Goal: Task Accomplishment & Management: Manage account settings

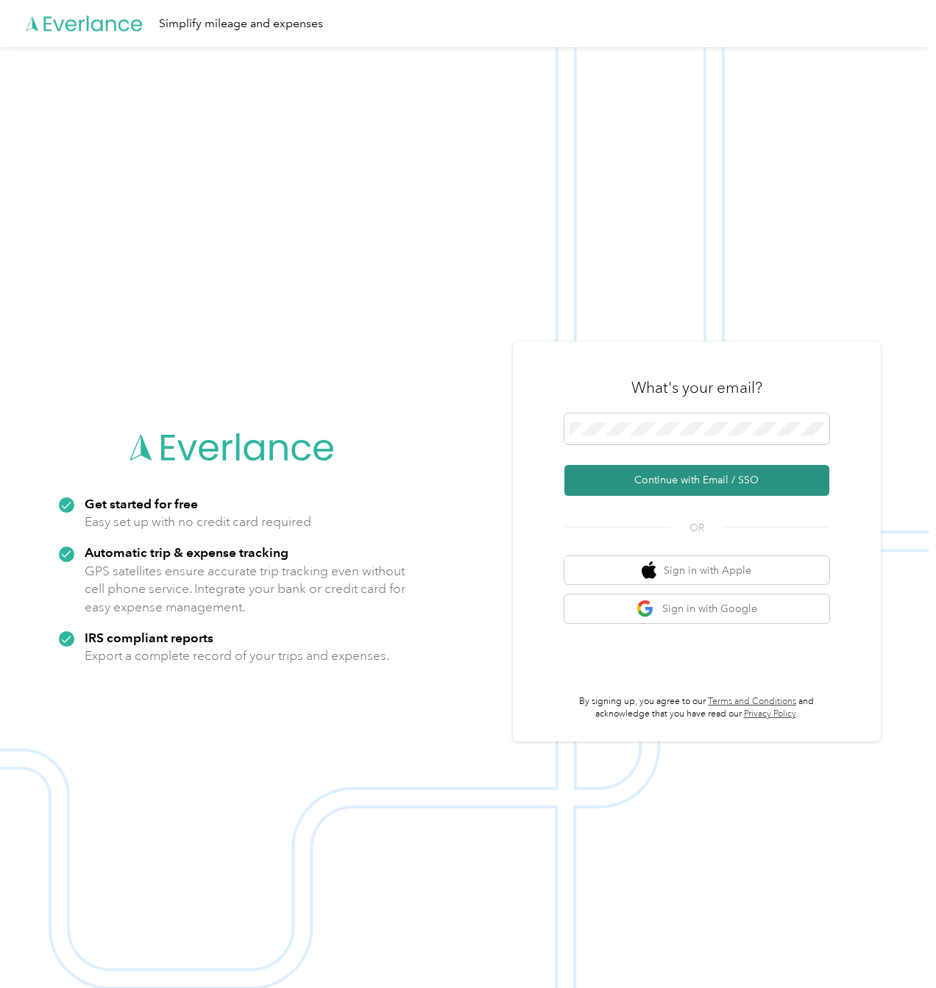
click at [768, 475] on button "Continue with Email / SSO" at bounding box center [697, 480] width 265 height 31
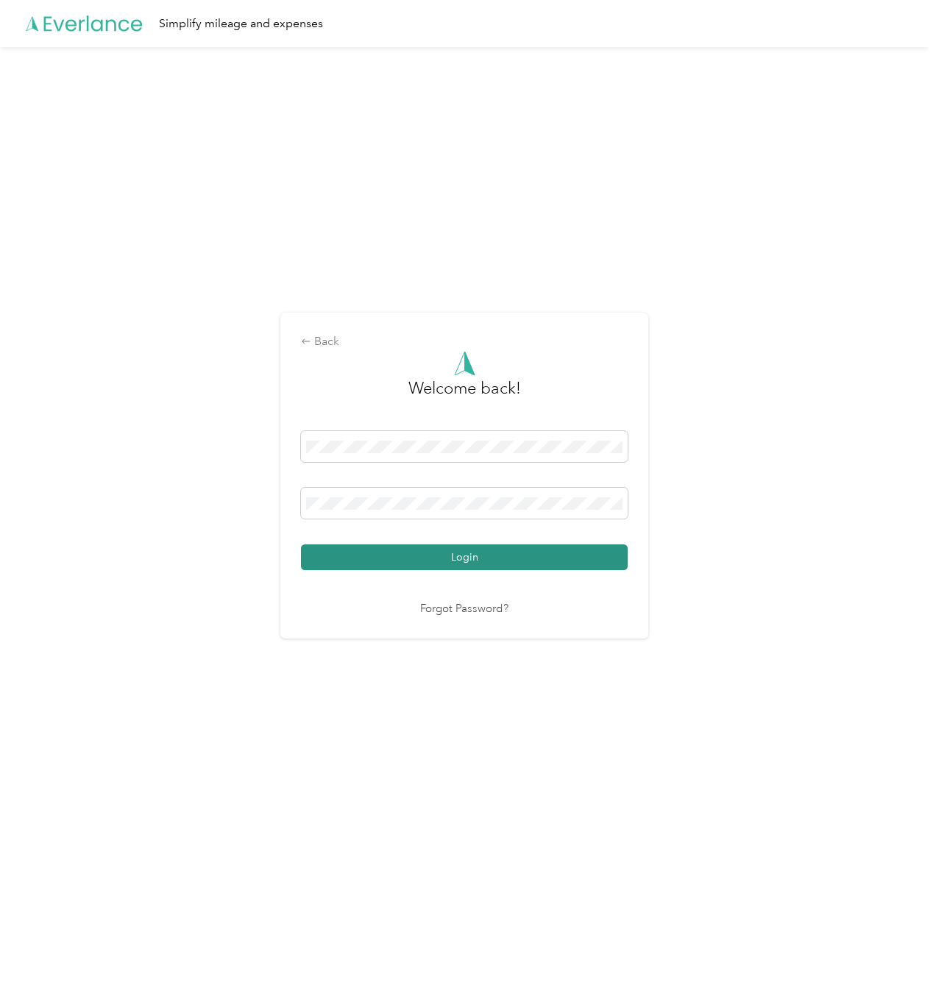
click at [587, 551] on button "Login" at bounding box center [464, 558] width 327 height 26
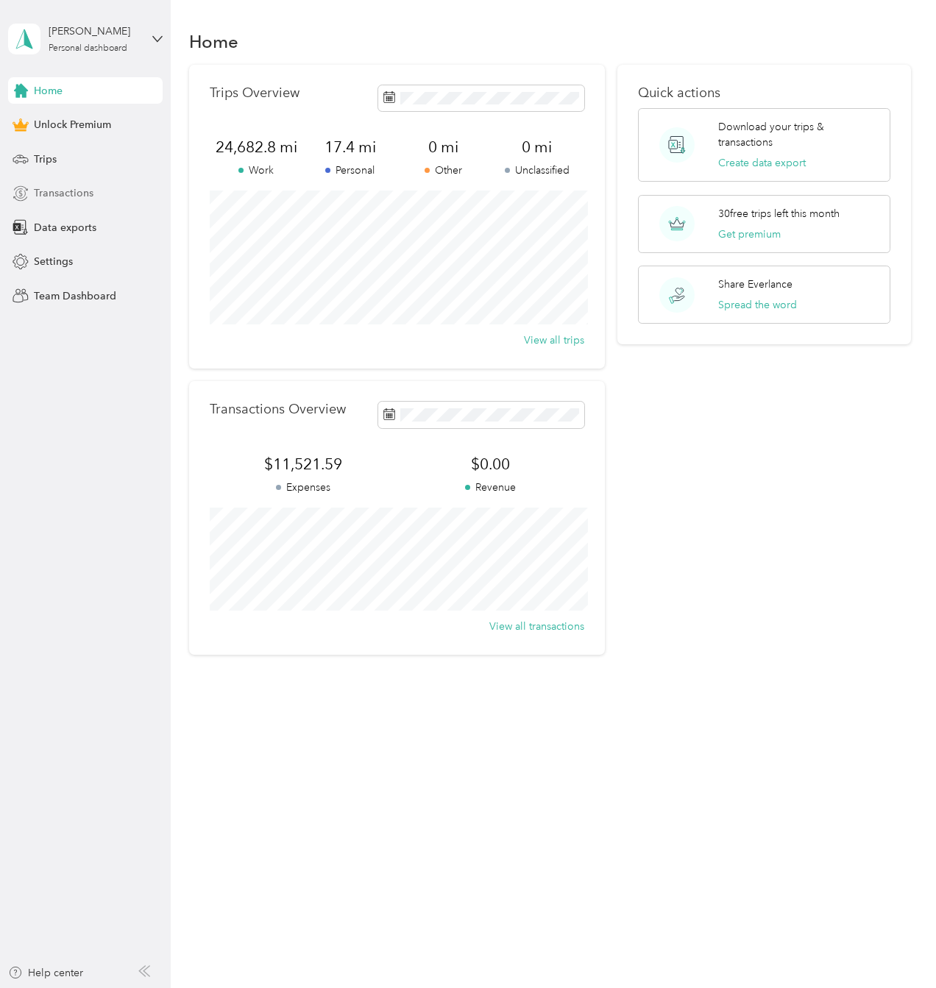
click at [35, 195] on span "Transactions" at bounding box center [64, 192] width 60 height 15
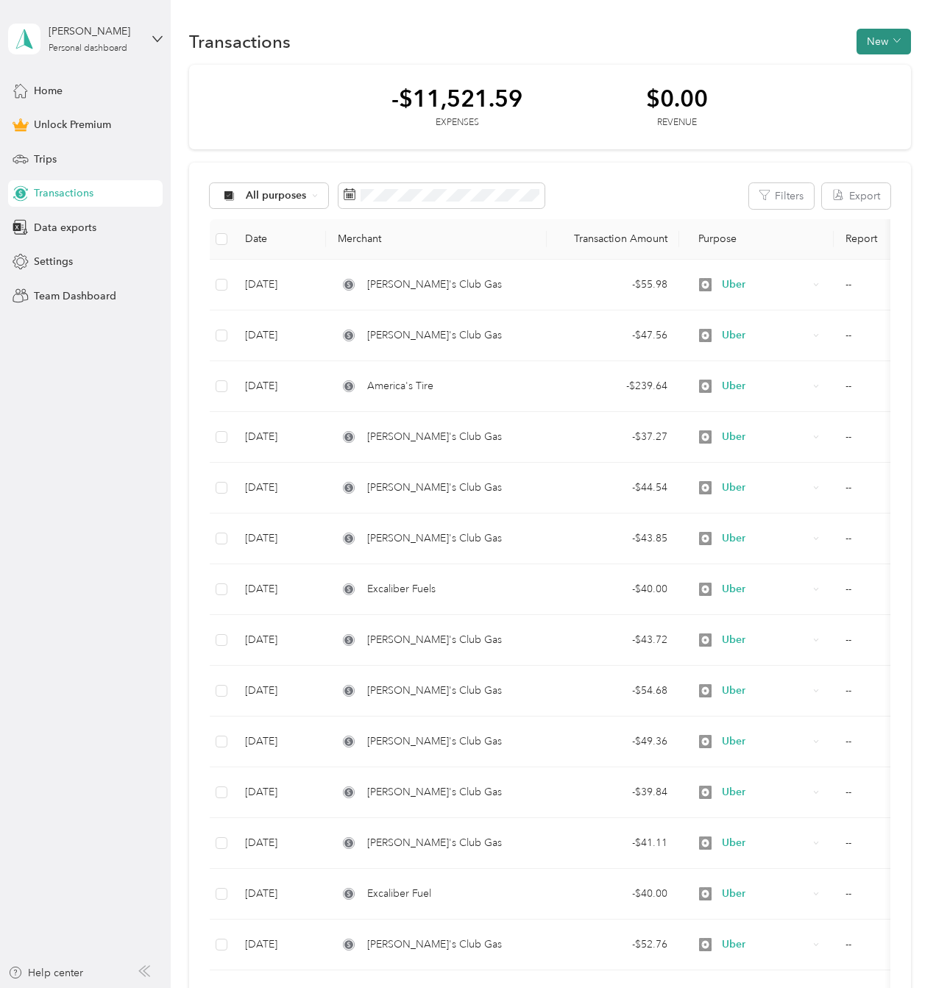
click at [894, 44] on icon "button" at bounding box center [897, 40] width 7 height 7
click at [885, 64] on span "Expense" at bounding box center [876, 68] width 40 height 15
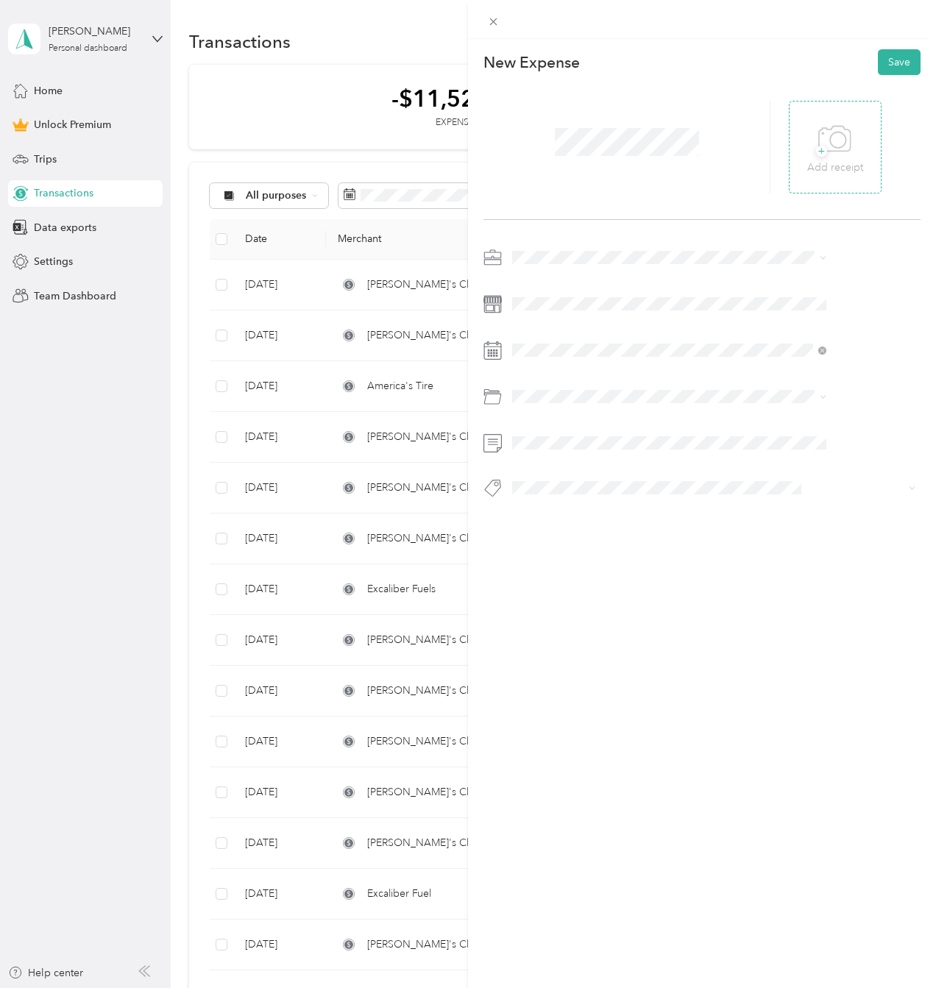
click at [863, 163] on p "Add receipt" at bounding box center [835, 168] width 56 height 16
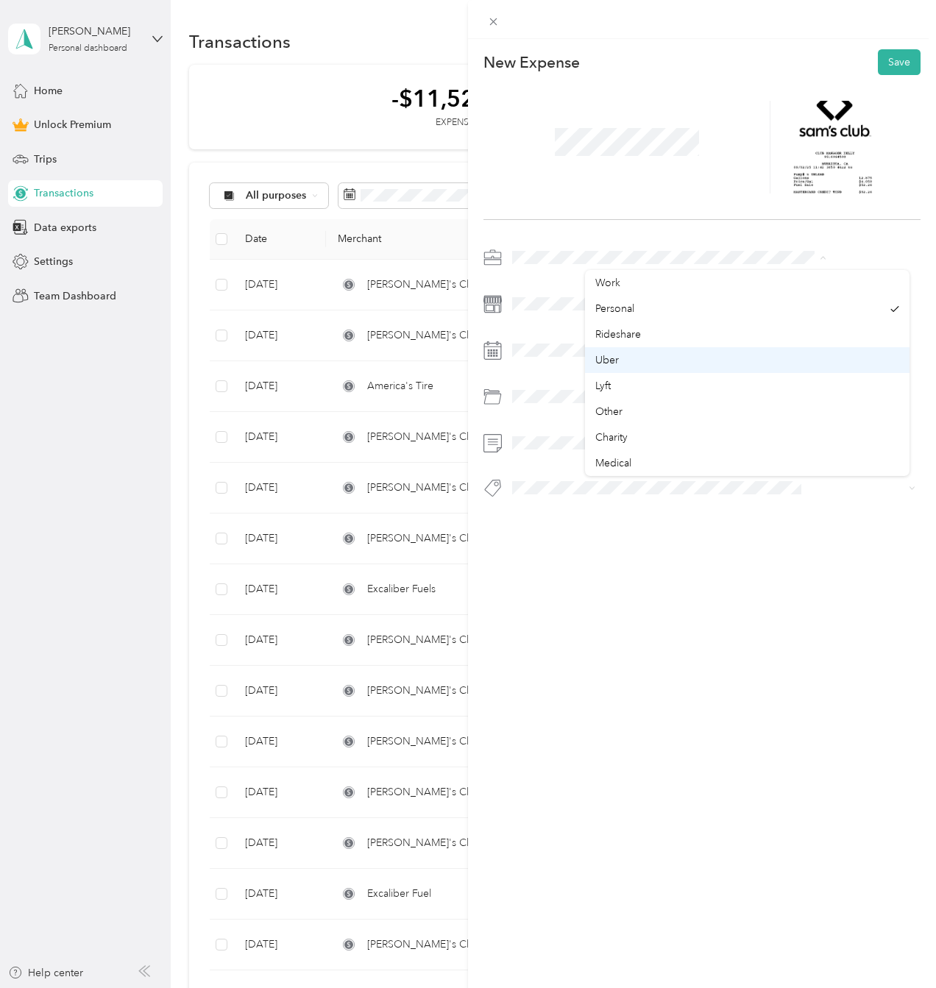
click at [646, 353] on div "Uber" at bounding box center [747, 360] width 304 height 15
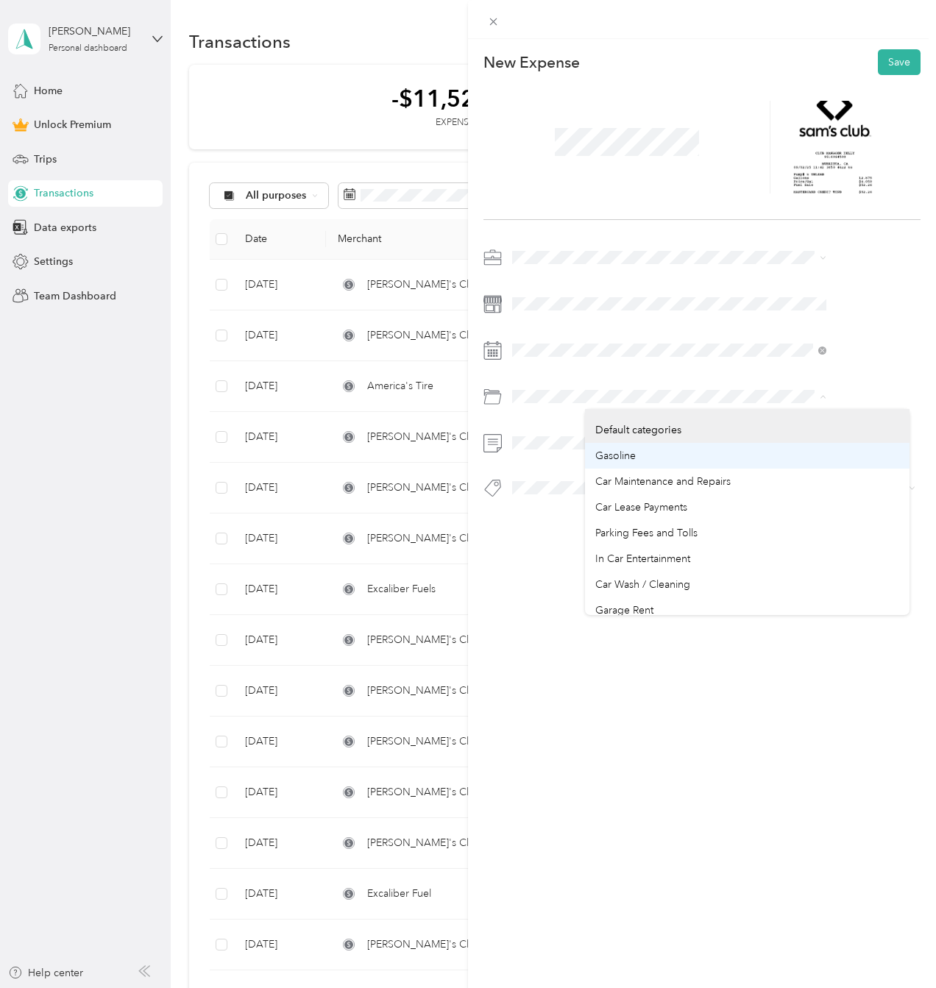
click at [658, 459] on div "Gasoline" at bounding box center [747, 455] width 304 height 15
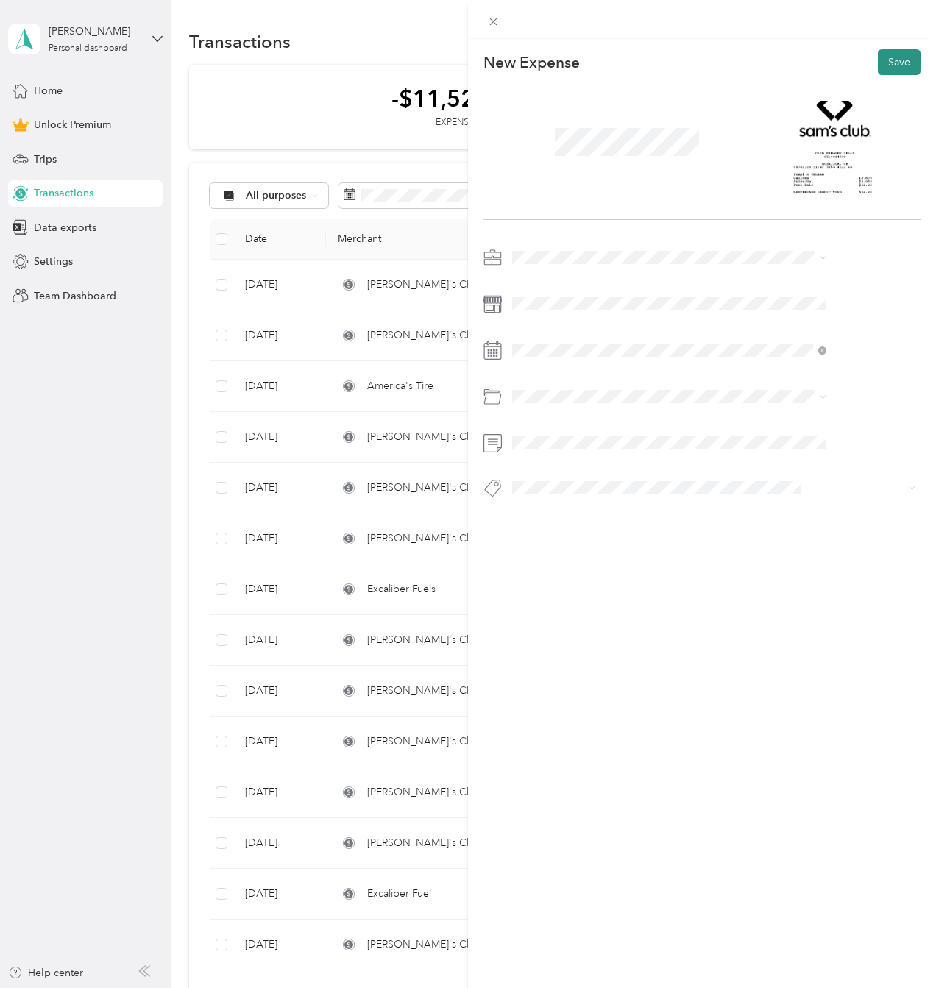
click at [891, 66] on button "Save" at bounding box center [899, 62] width 43 height 26
